Goal: Task Accomplishment & Management: Manage account settings

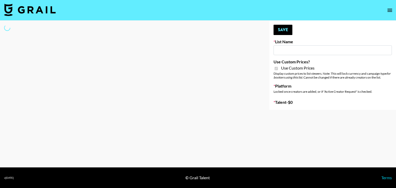
type input "dde"
checkbox input "true"
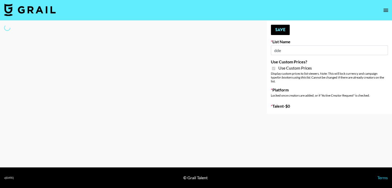
select select "Brand"
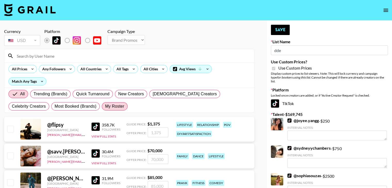
click at [105, 107] on span "My Roster" at bounding box center [114, 106] width 19 height 6
click at [105, 106] on input "My Roster" at bounding box center [105, 106] width 0 height 0
radio input "true"
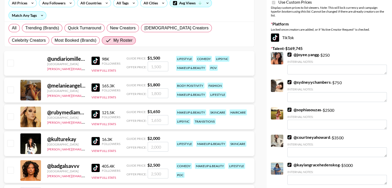
scroll to position [78, 0]
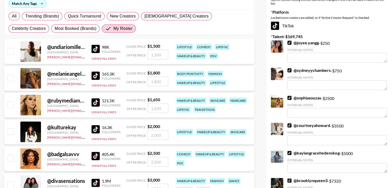
click at [12, 78] on input "checkbox" at bounding box center [10, 78] width 6 height 6
checkbox input "true"
type input "1800"
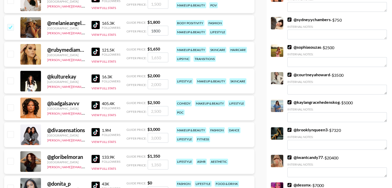
scroll to position [129, 0]
click at [12, 81] on input "checkbox" at bounding box center [10, 80] width 6 height 6
checkbox input "true"
type input "2000"
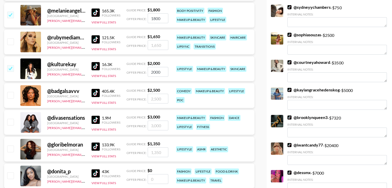
scroll to position [141, 0]
click at [12, 92] on input "checkbox" at bounding box center [10, 95] width 6 height 6
checkbox input "true"
type input "2500"
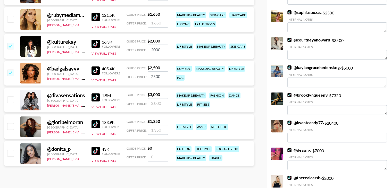
scroll to position [165, 0]
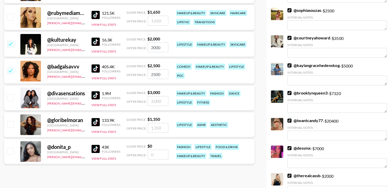
click at [9, 152] on input "checkbox" at bounding box center [10, 151] width 6 height 6
checkbox input "false"
click at [156, 153] on input "number" at bounding box center [158, 155] width 21 height 10
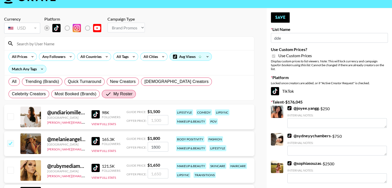
scroll to position [0, 0]
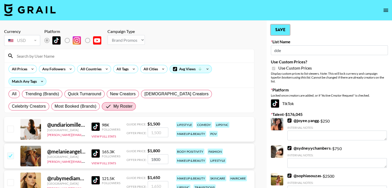
click at [282, 31] on button "Save" at bounding box center [280, 30] width 19 height 10
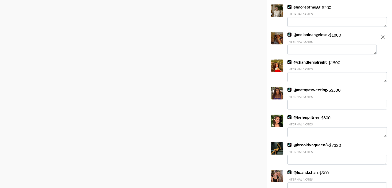
scroll to position [488, 0]
